Goal: Check status: Check status

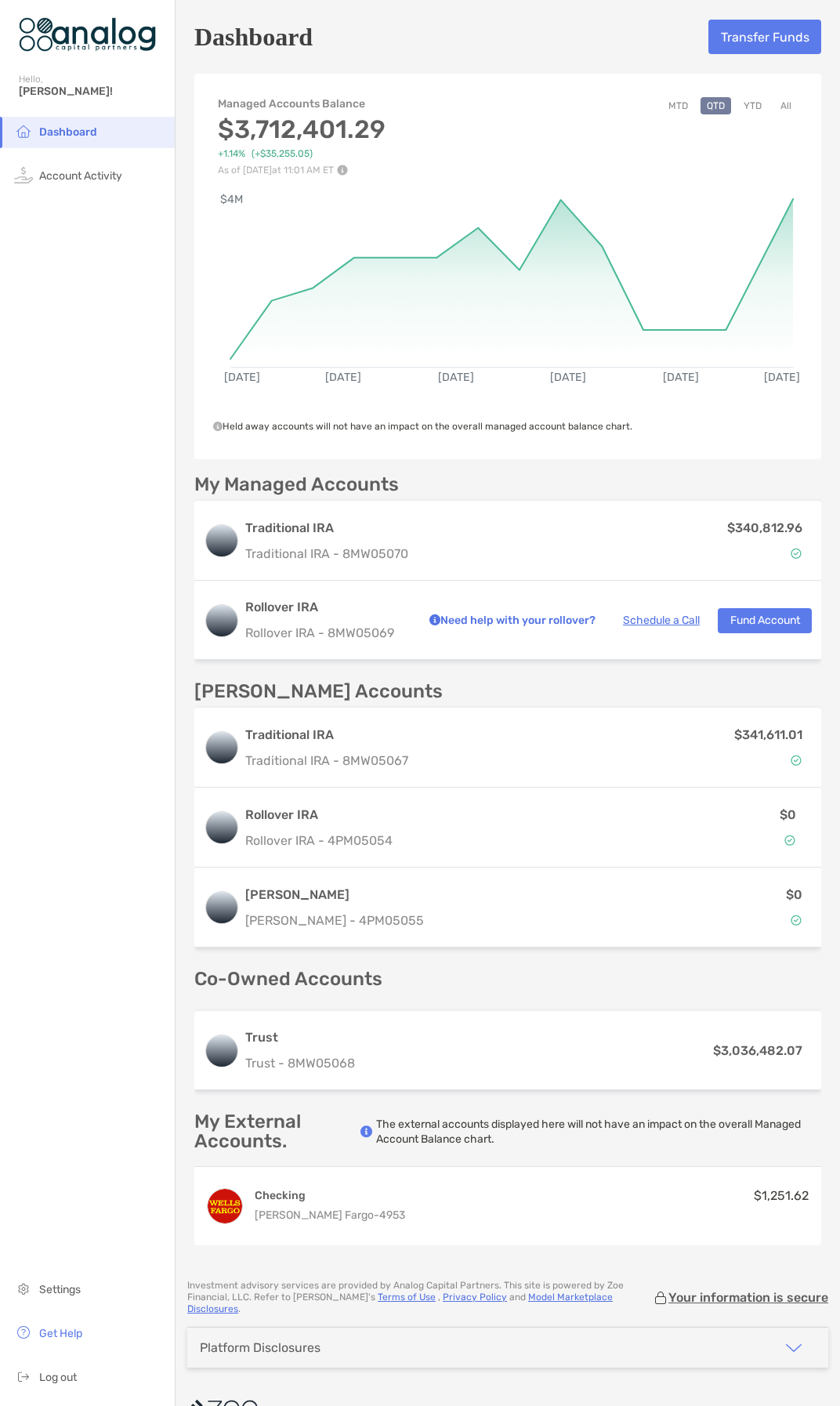
click at [665, 105] on button "MTD" at bounding box center [678, 105] width 32 height 17
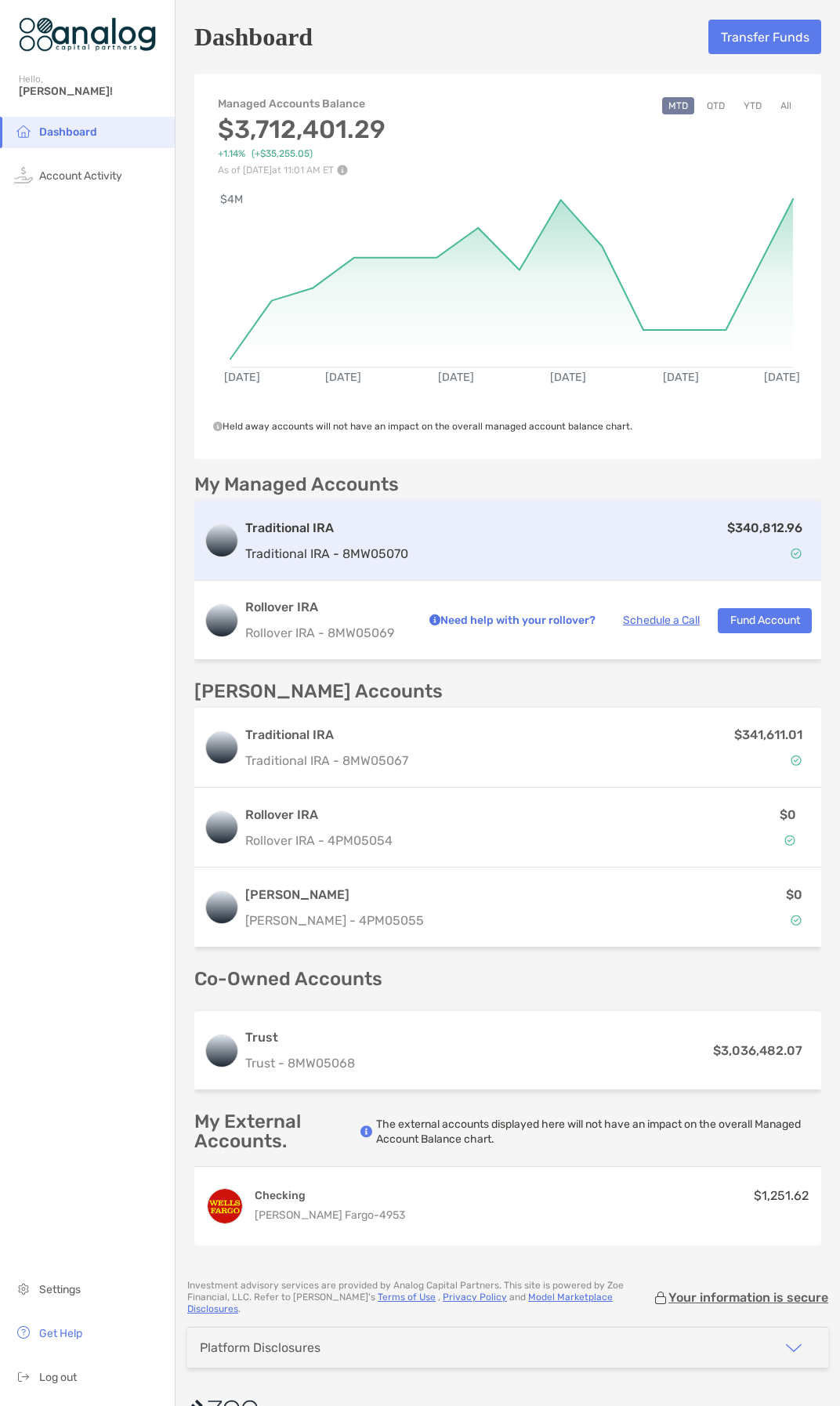
click at [478, 551] on div "$340,812.96" at bounding box center [613, 541] width 397 height 46
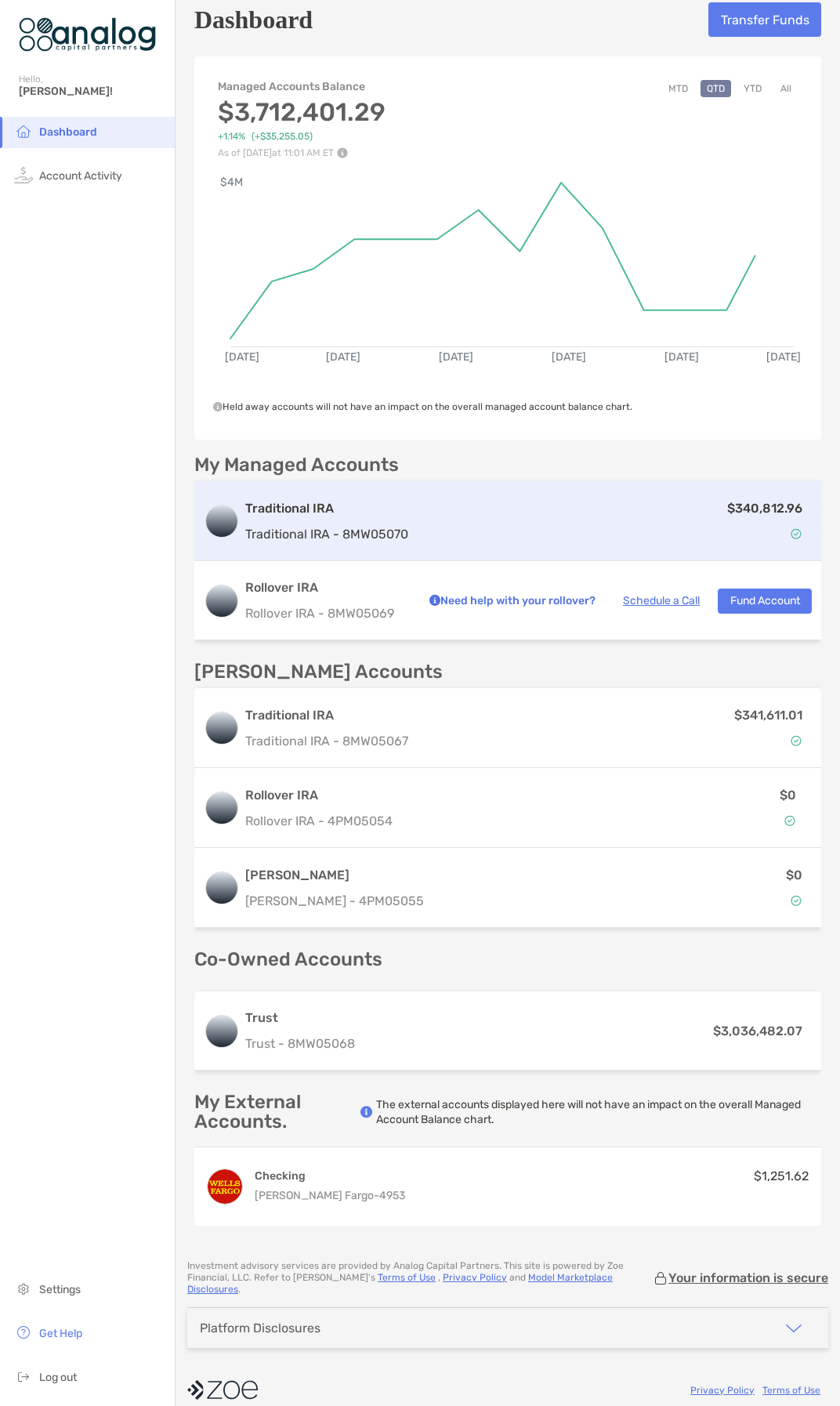
scroll to position [22, 0]
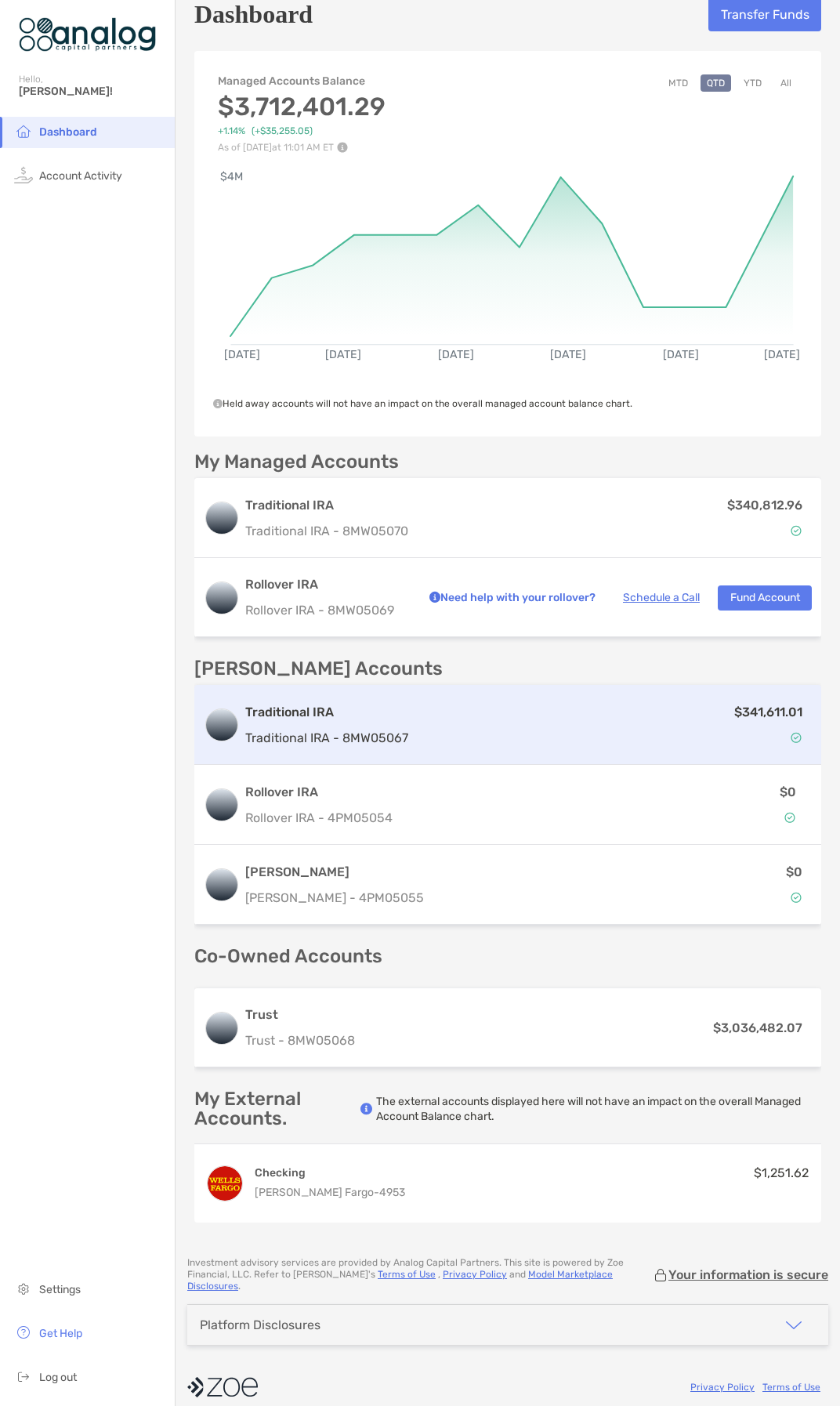
click at [584, 741] on div "$341,611.01" at bounding box center [613, 725] width 397 height 46
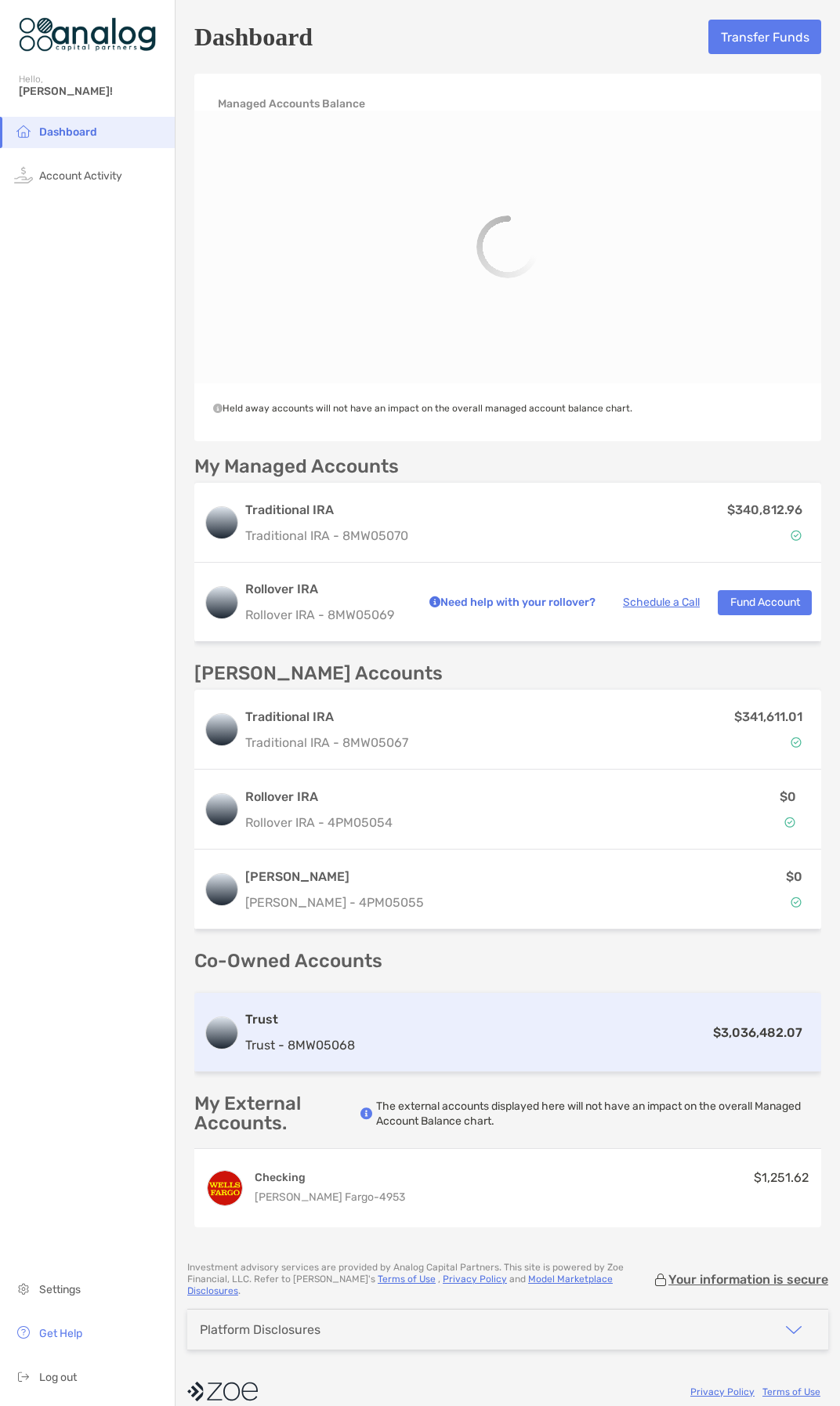
click at [497, 1007] on div "Trust Trust - 8MW05068 $3,036,482.07" at bounding box center [507, 1033] width 626 height 79
